Goal: Entertainment & Leisure: Browse casually

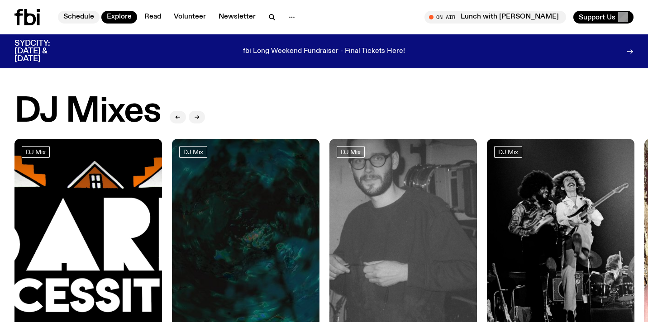
click at [89, 20] on link "Schedule" at bounding box center [79, 17] width 42 height 13
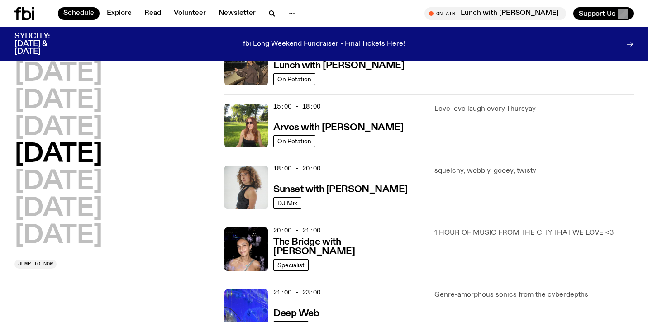
scroll to position [439, 0]
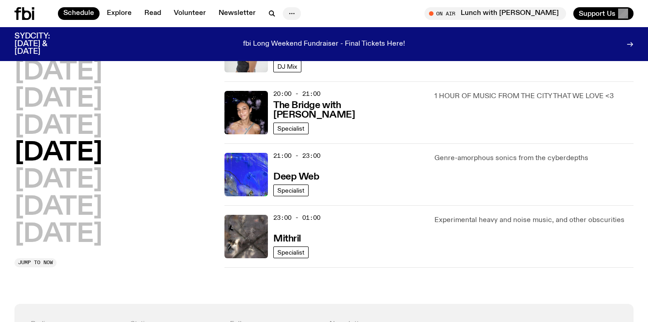
click at [287, 11] on icon "button" at bounding box center [292, 13] width 11 height 11
click at [239, 12] on link "Newsletter" at bounding box center [237, 13] width 48 height 13
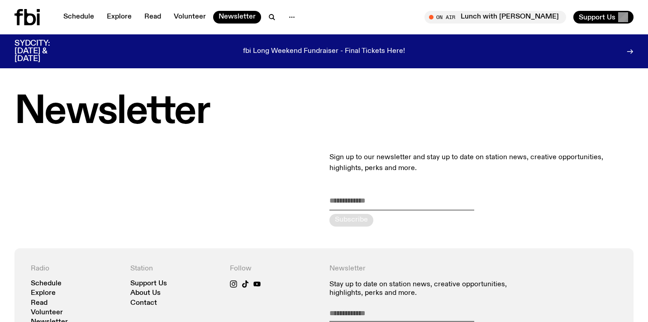
click at [388, 208] on input "email" at bounding box center [402, 203] width 145 height 15
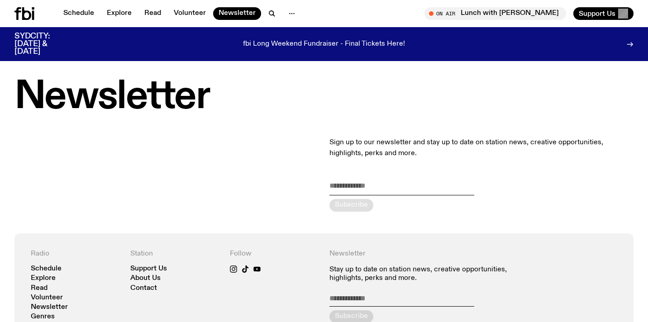
scroll to position [2, 0]
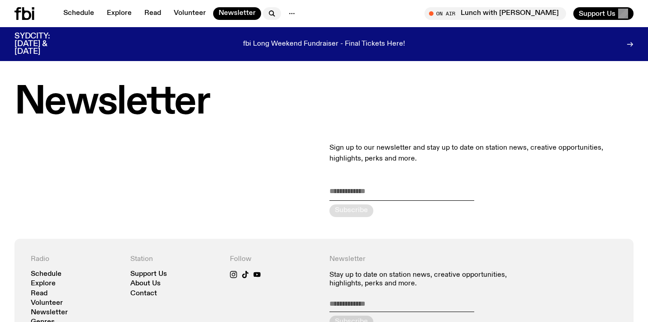
click at [271, 13] on icon "button" at bounding box center [272, 13] width 11 height 11
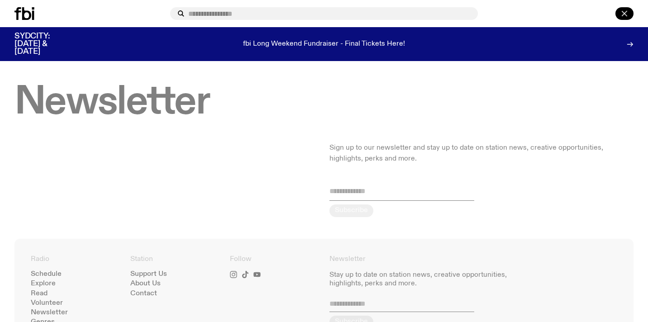
click at [624, 11] on icon "button" at bounding box center [624, 13] width 11 height 11
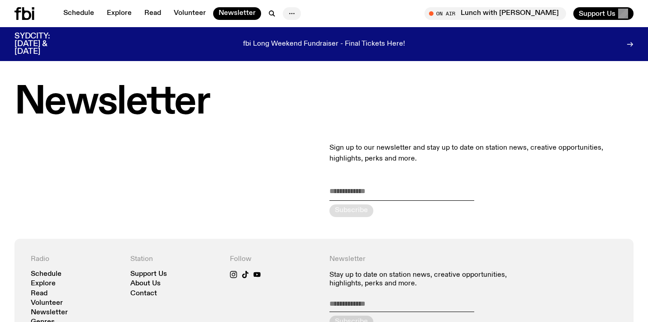
click at [288, 13] on icon "button" at bounding box center [292, 13] width 11 height 11
click at [119, 12] on link "Explore" at bounding box center [119, 13] width 36 height 13
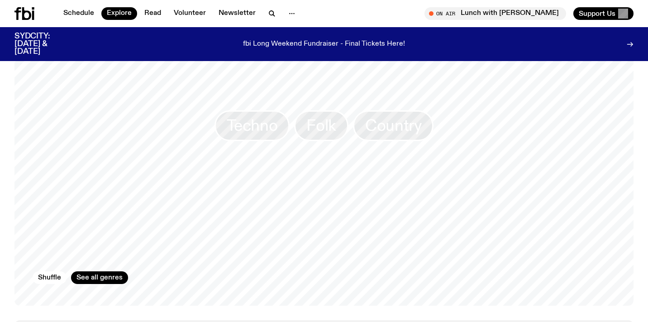
scroll to position [1312, 0]
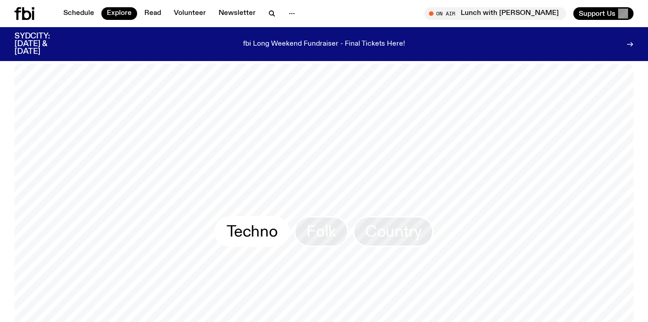
click at [271, 223] on span "Techno" at bounding box center [252, 232] width 51 height 18
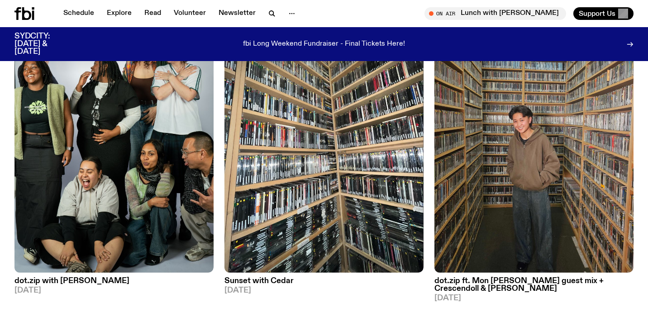
scroll to position [132, 0]
click at [124, 158] on img at bounding box center [113, 140] width 199 height 266
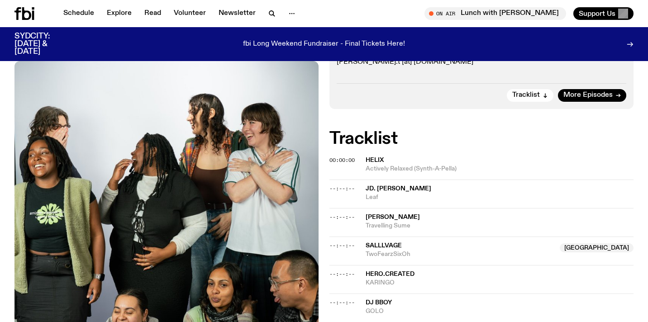
scroll to position [255, 0]
